Goal: Information Seeking & Learning: Learn about a topic

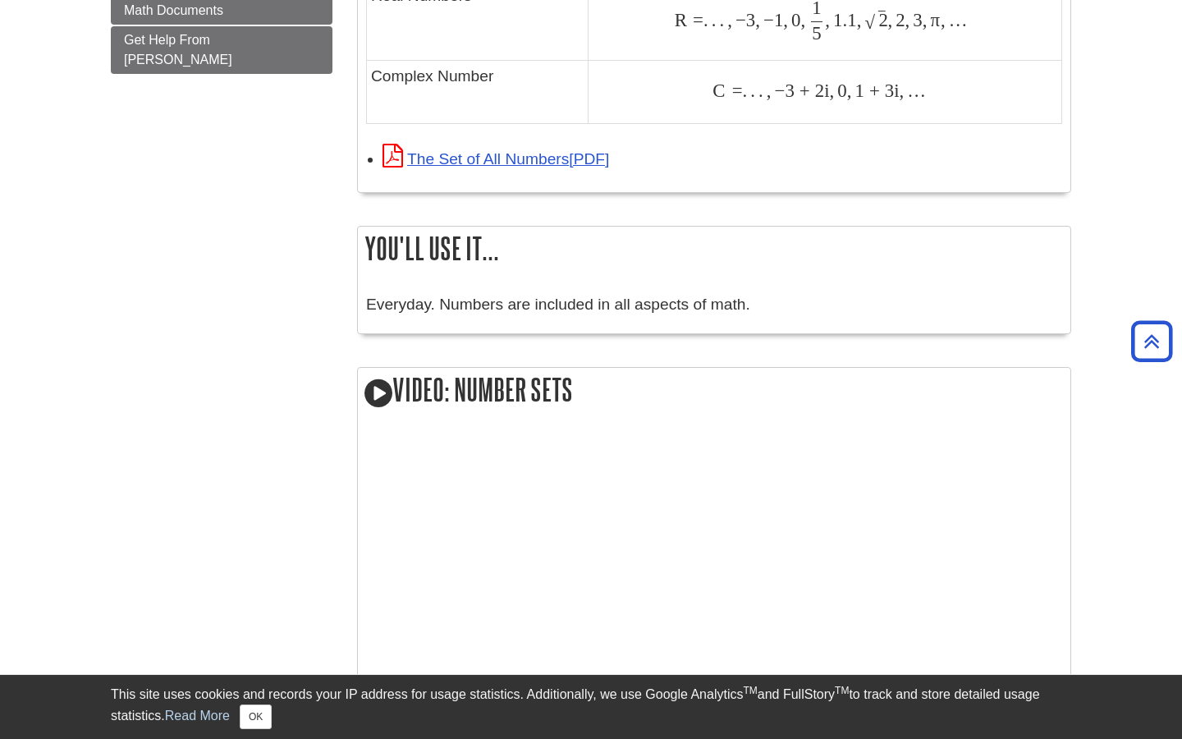
scroll to position [1305, 0]
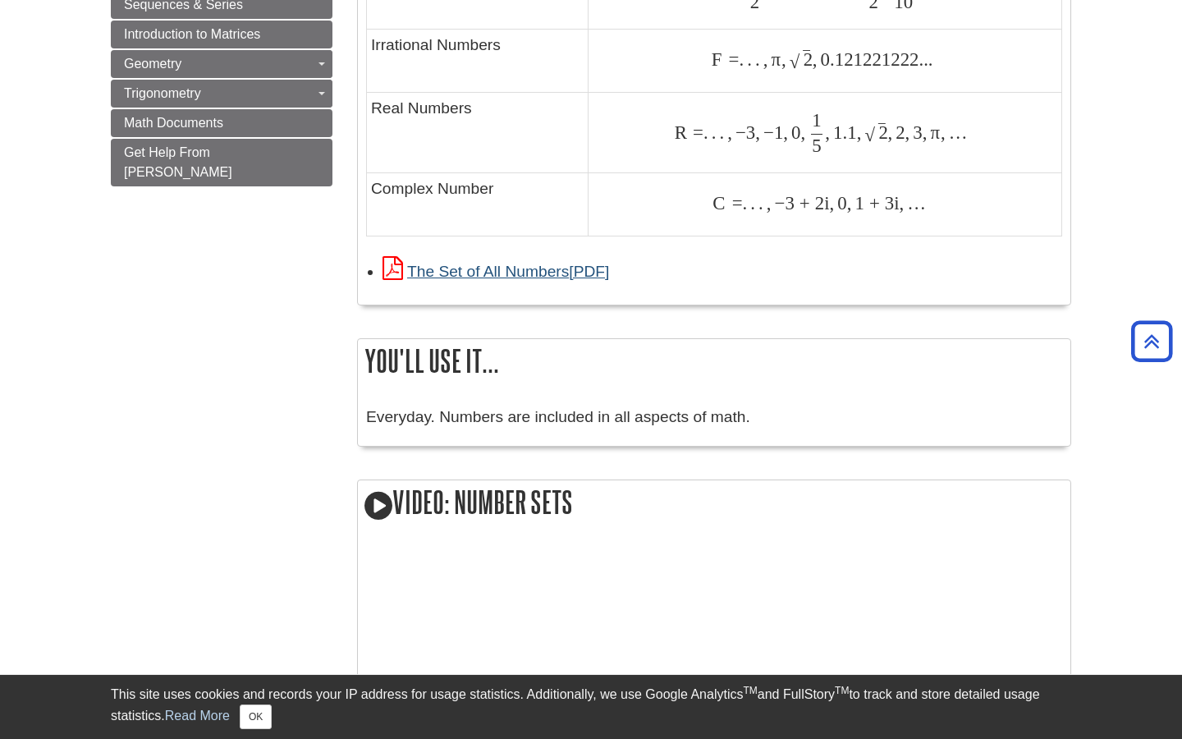
click at [584, 265] on link "The Set of All Numbers" at bounding box center [496, 271] width 227 height 17
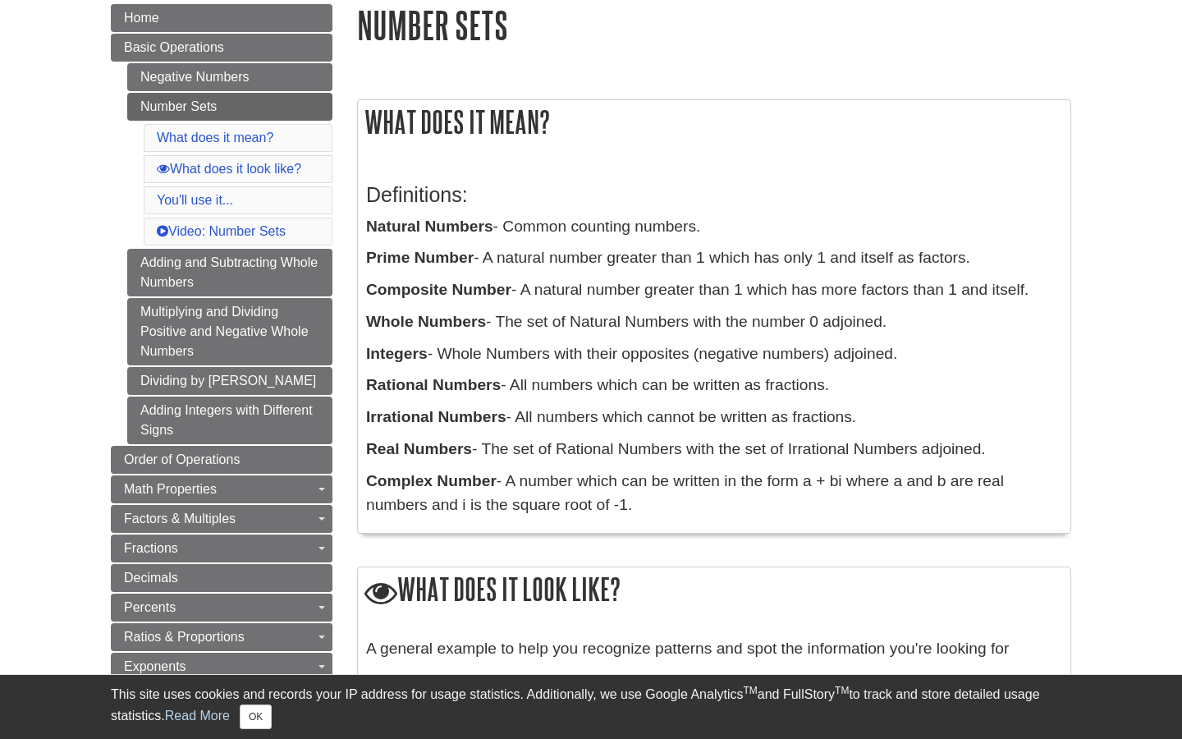
scroll to position [220, 0]
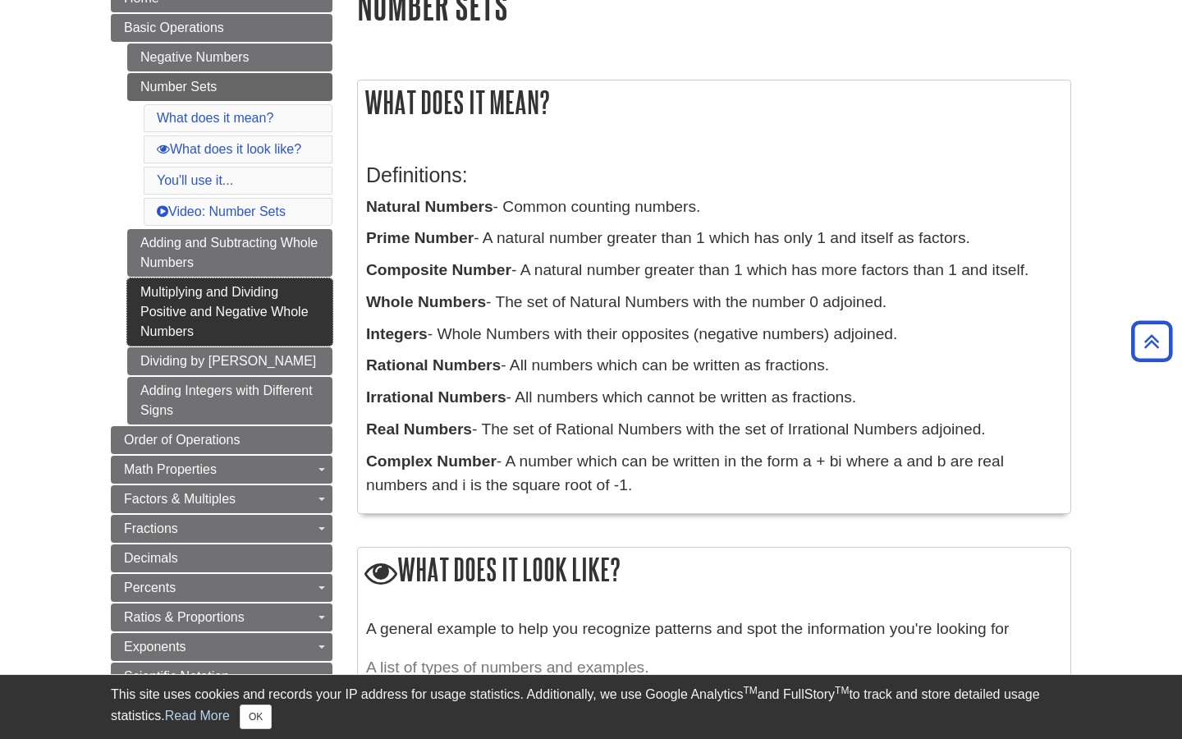
click at [304, 311] on link "Multiplying and Dividing Positive and Negative Whole Numbers" at bounding box center [229, 311] width 205 height 67
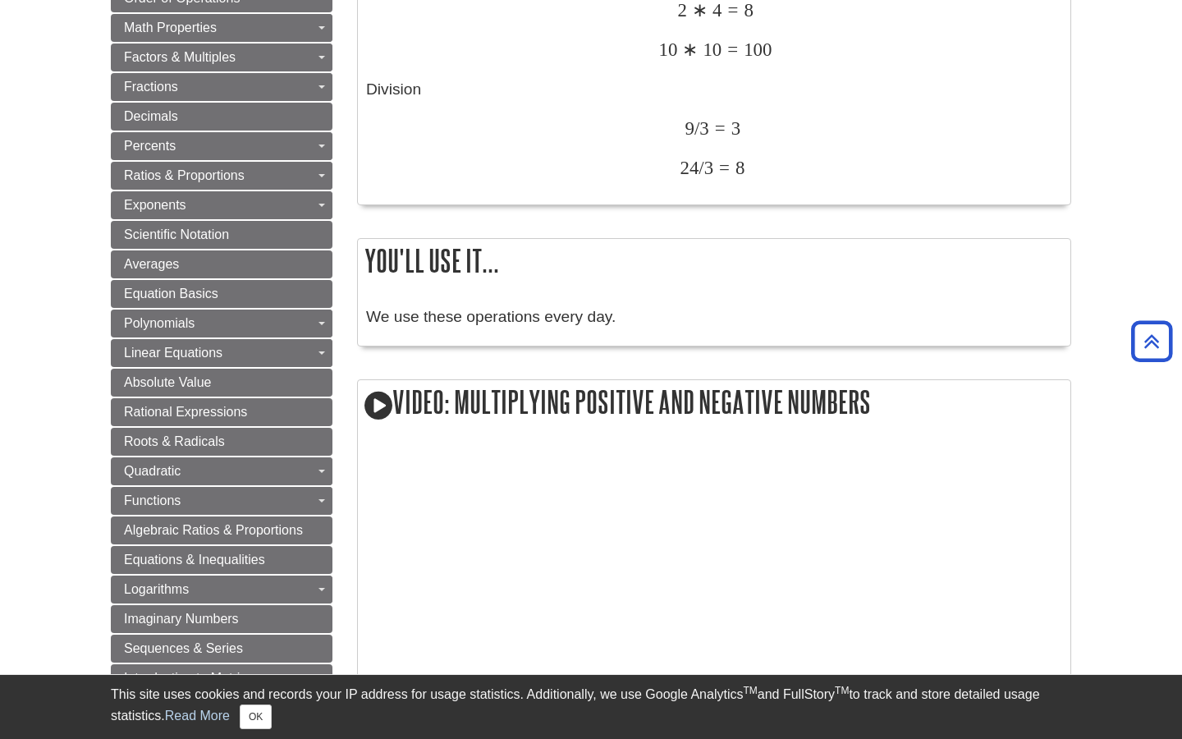
scroll to position [333, 0]
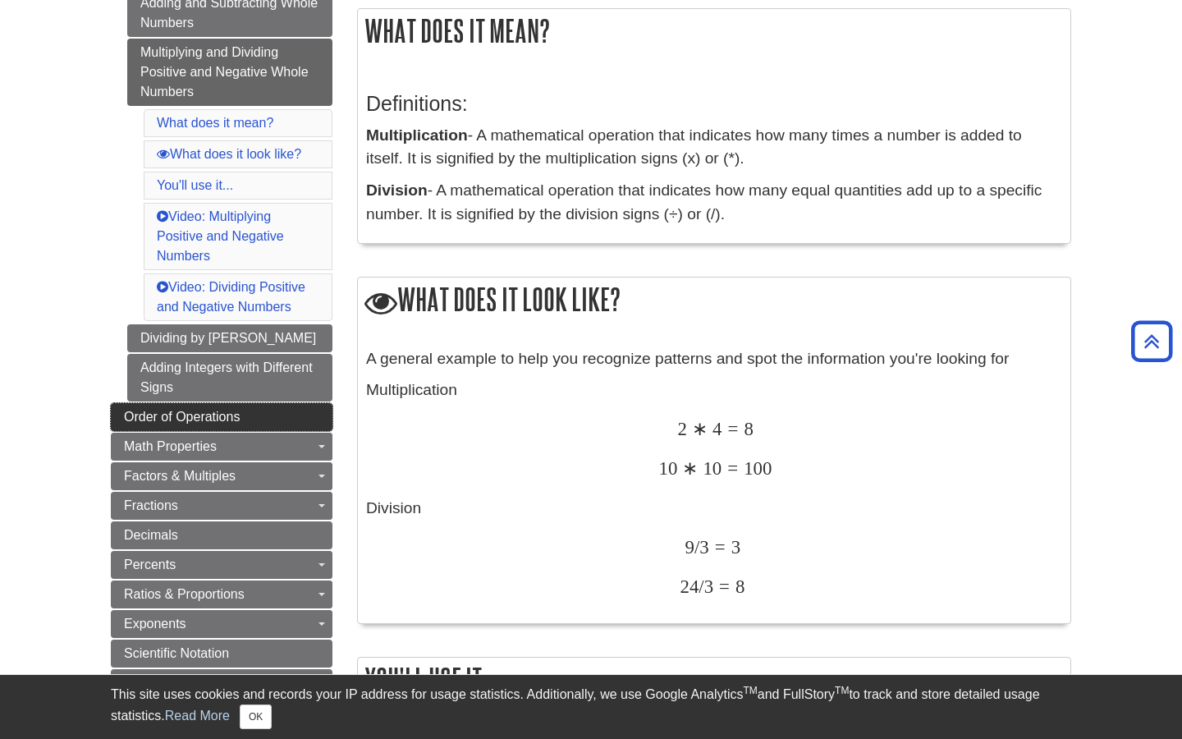
click at [265, 403] on link "Order of Operations" at bounding box center [222, 417] width 222 height 28
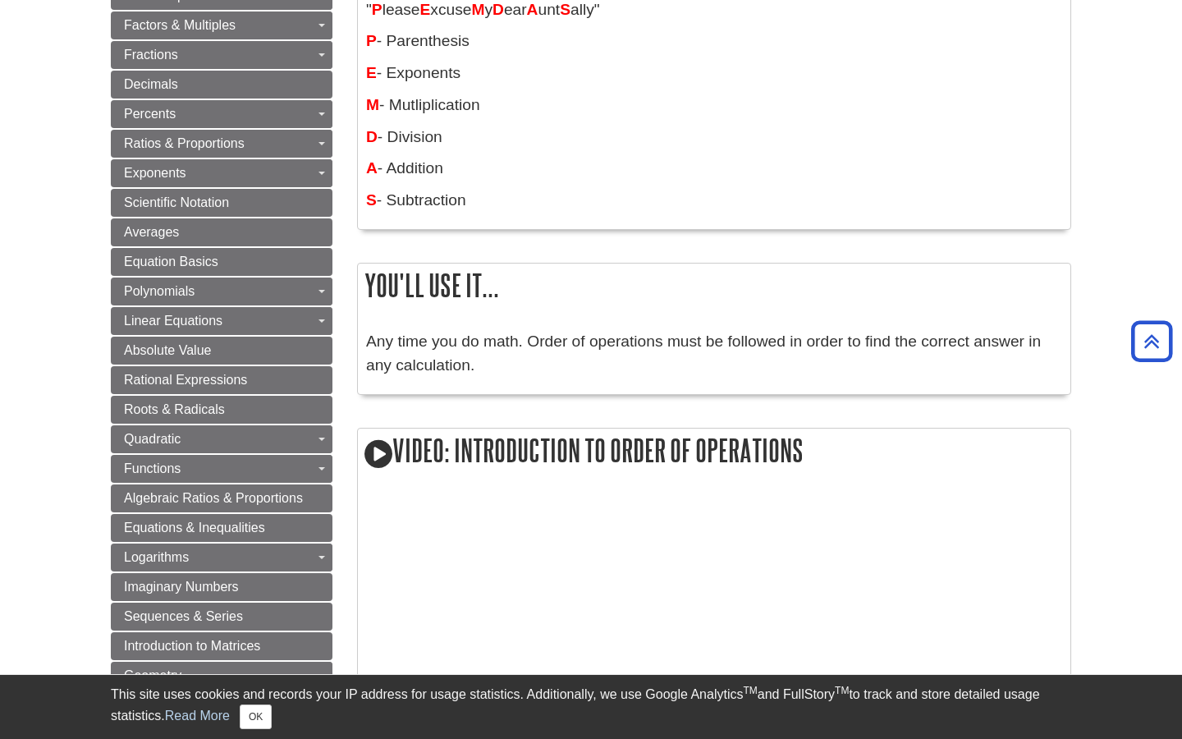
scroll to position [406, 0]
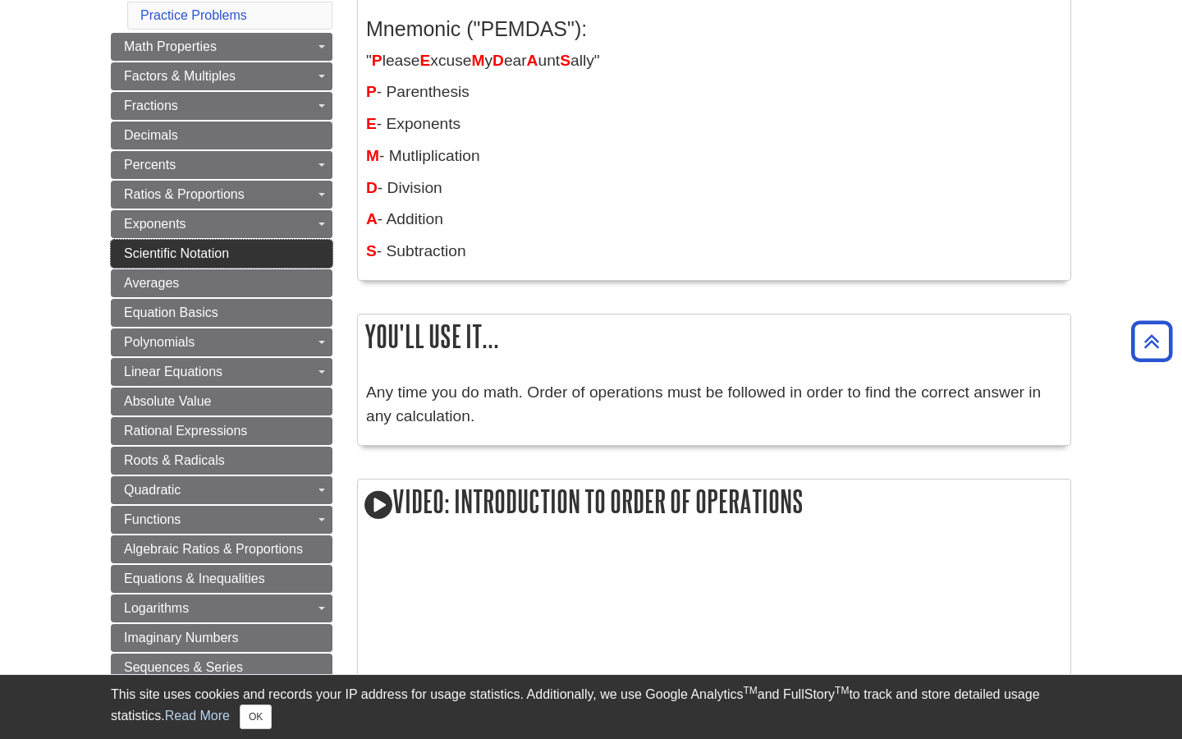
click at [303, 253] on link "Scientific Notation" at bounding box center [222, 254] width 222 height 28
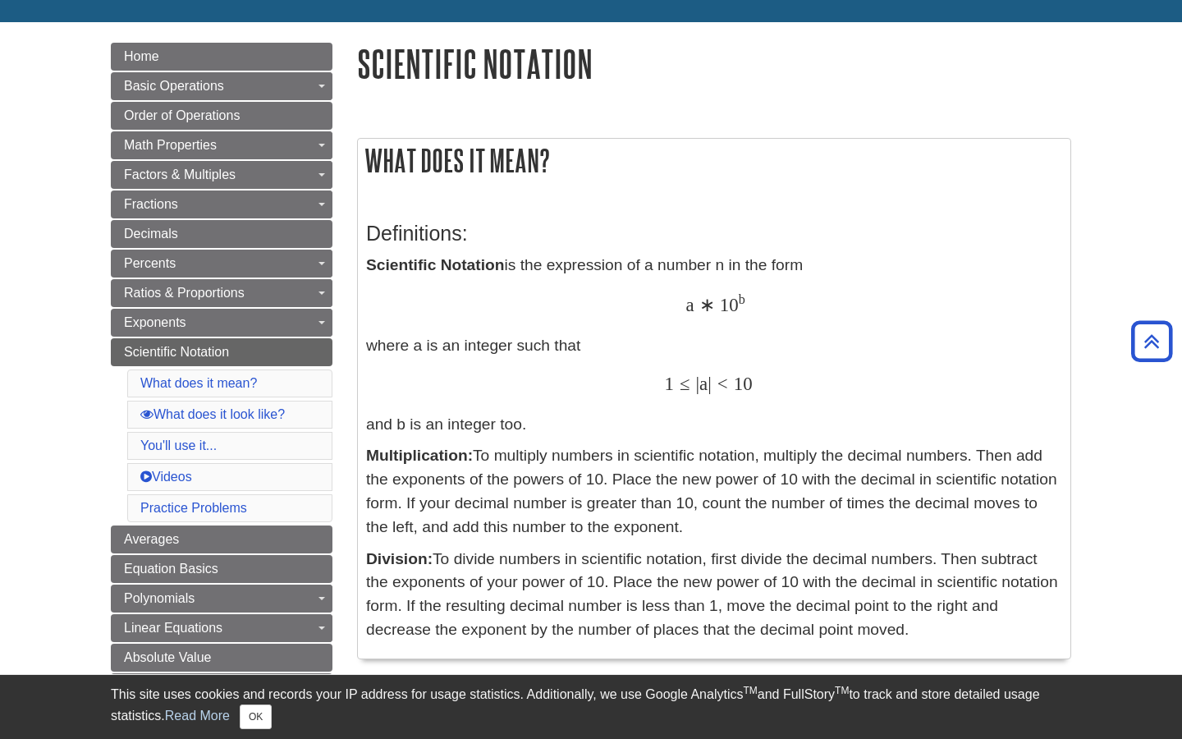
scroll to position [84, 0]
